Goal: Transaction & Acquisition: Purchase product/service

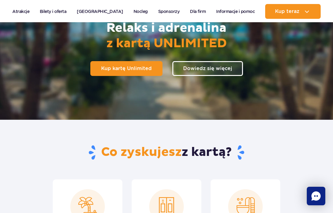
scroll to position [90, 0]
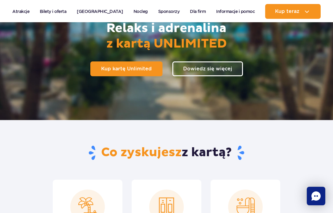
click at [127, 68] on span "Kup kartę Unlimited" at bounding box center [126, 68] width 51 height 5
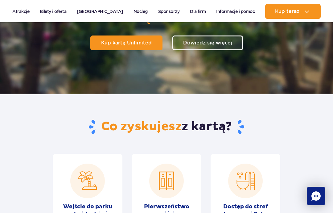
scroll to position [0, 0]
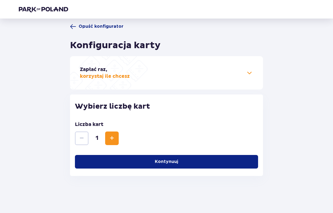
scroll to position [25, 0]
click at [252, 69] on span at bounding box center [249, 72] width 7 height 7
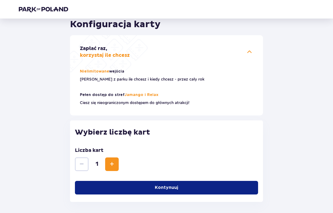
click at [247, 50] on span at bounding box center [249, 51] width 7 height 7
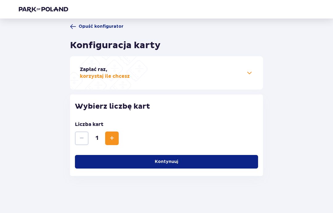
click at [177, 158] on p "Kontynuuj" at bounding box center [166, 161] width 23 height 6
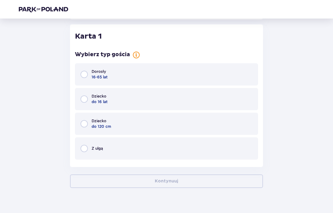
scroll to position [161, 0]
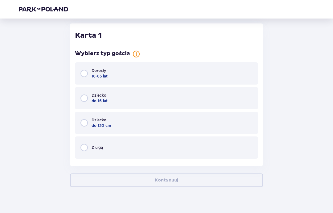
click at [81, 73] on input "radio" at bounding box center [83, 73] width 7 height 7
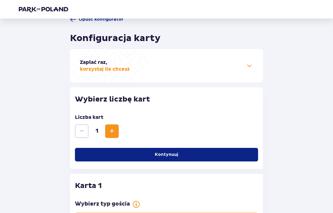
scroll to position [0, 0]
